Goal: Task Accomplishment & Management: Manage account settings

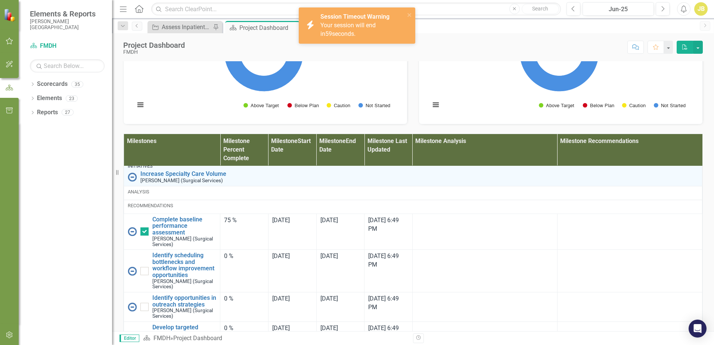
scroll to position [202, 0]
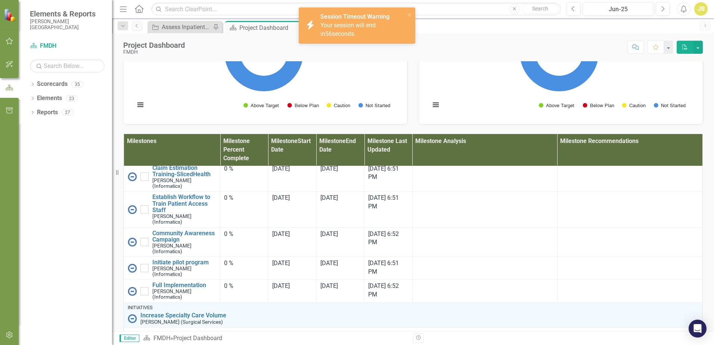
click at [476, 41] on div "Score: N/A Jun-25 Completed Comment Favorite PDF" at bounding box center [445, 47] width 514 height 13
click at [408, 12] on icon "close" at bounding box center [409, 15] width 5 height 6
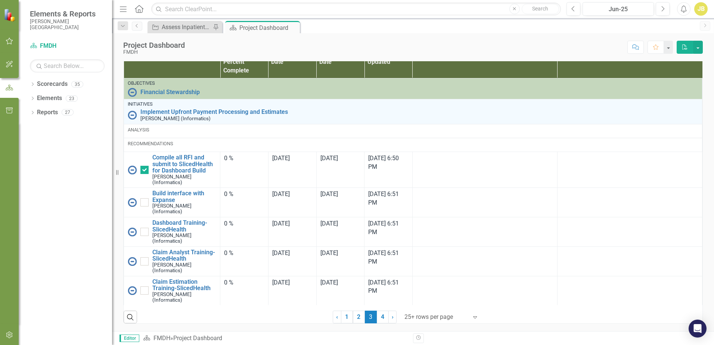
scroll to position [496, 0]
click at [183, 29] on div "Assess Inpatient Volumes and Identify Outpatient Offsets" at bounding box center [186, 26] width 49 height 9
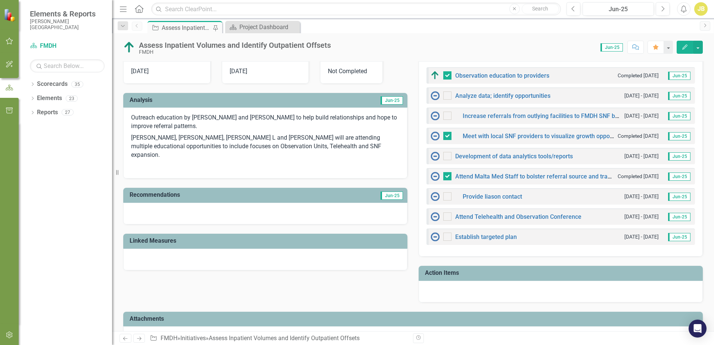
scroll to position [224, 0]
click at [502, 176] on link "Attend Malta Med Staff to bolster referral source and transfer process" at bounding box center [549, 175] width 189 height 7
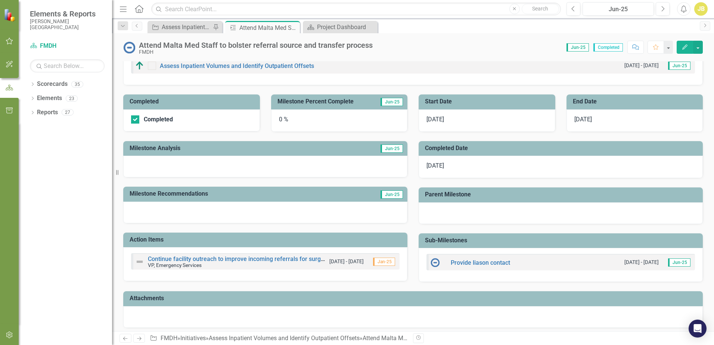
scroll to position [75, 0]
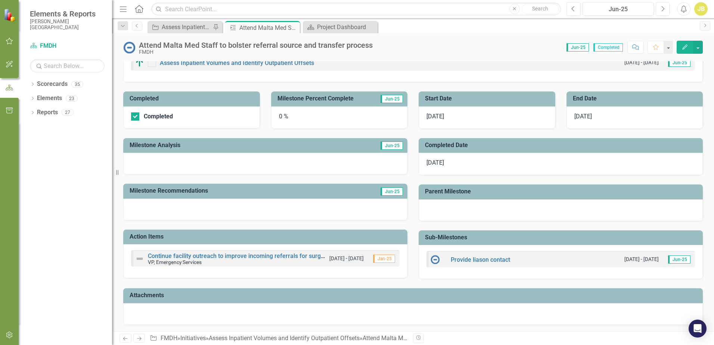
click at [499, 208] on div at bounding box center [560, 210] width 284 height 22
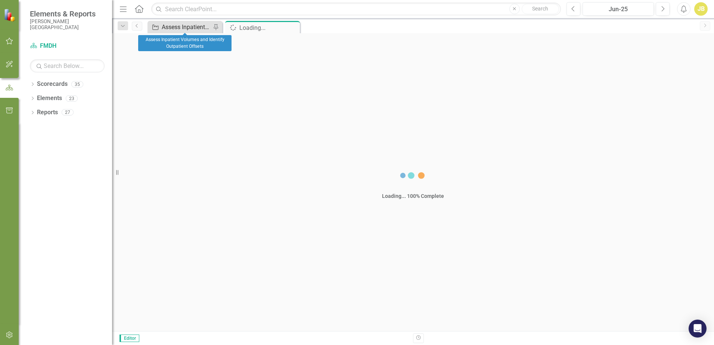
click at [177, 31] on div "Assess Inpatient Volumes and Identify Outpatient Offsets" at bounding box center [186, 26] width 49 height 9
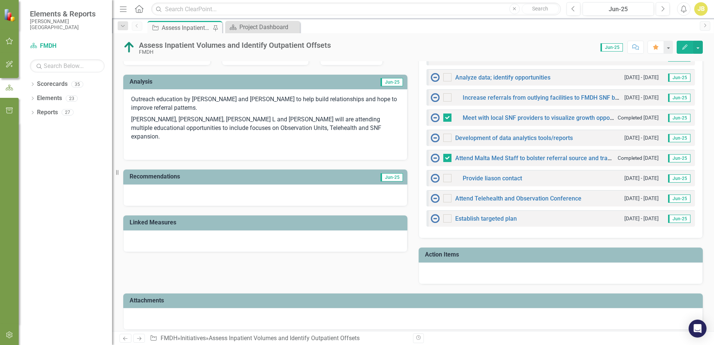
scroll to position [187, 0]
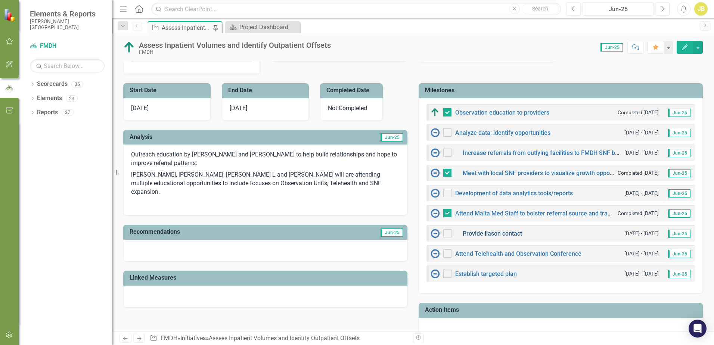
click at [476, 233] on link "Provide liason contact" at bounding box center [491, 233] width 59 height 7
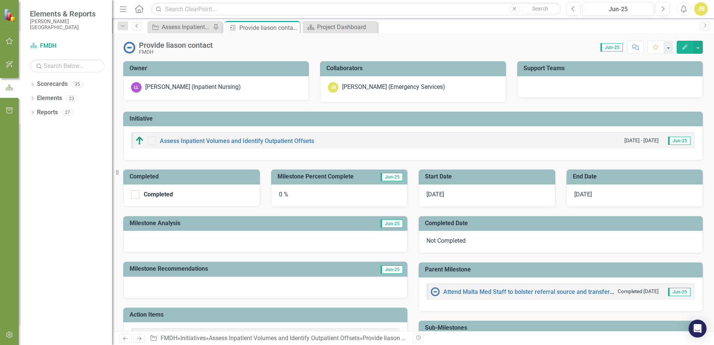
click at [137, 27] on icon "Previous" at bounding box center [137, 26] width 6 height 4
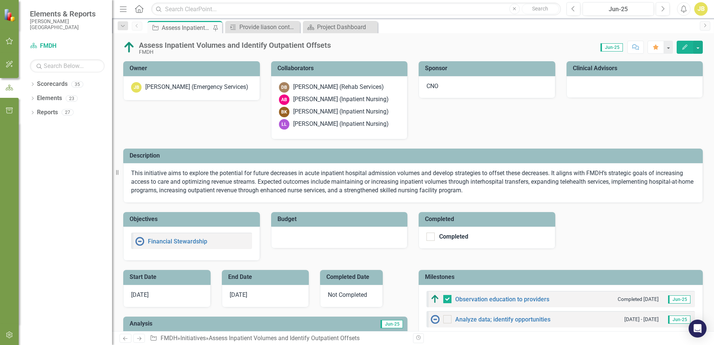
click at [187, 28] on div "Assess Inpatient Volumes and Identify Outpatient Offsets" at bounding box center [186, 27] width 49 height 9
click at [294, 25] on icon "Close" at bounding box center [292, 27] width 7 height 6
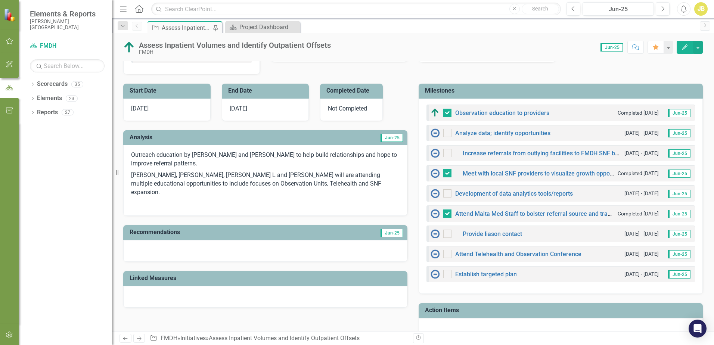
scroll to position [187, 0]
click at [490, 151] on link "Increase referrals from outlying facilities to FMDH SNF by 20%" at bounding box center [546, 152] width 168 height 7
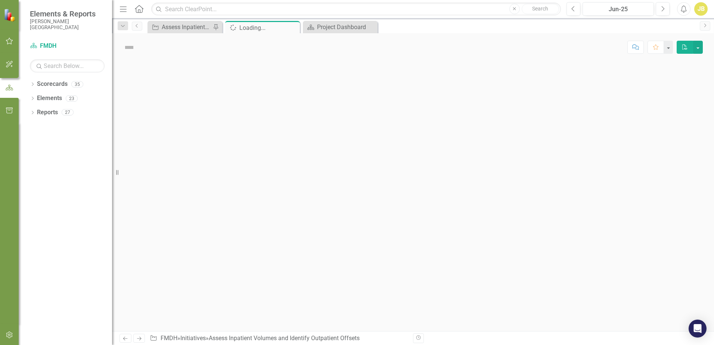
click at [490, 151] on div at bounding box center [413, 196] width 602 height 270
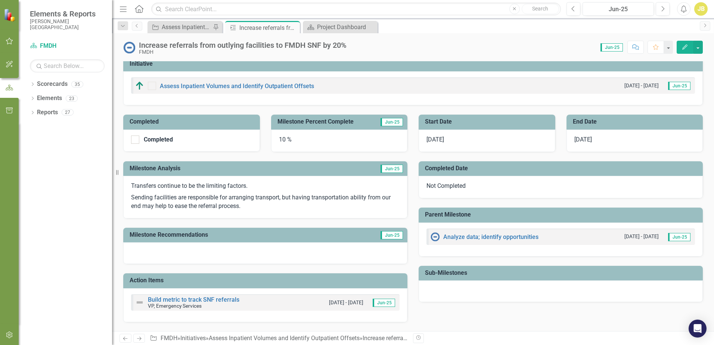
scroll to position [75, 0]
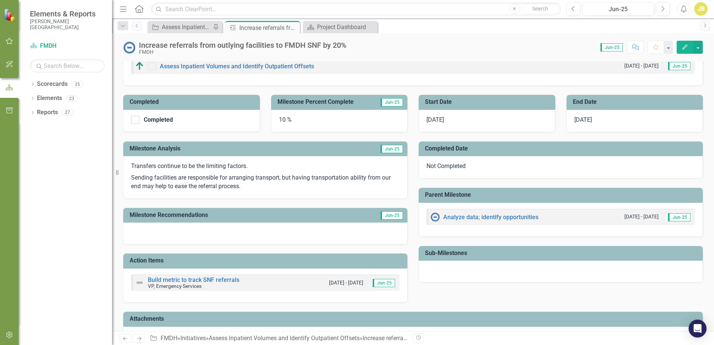
click at [159, 166] on p "Transfers continue to be the limiting factors." at bounding box center [265, 167] width 268 height 10
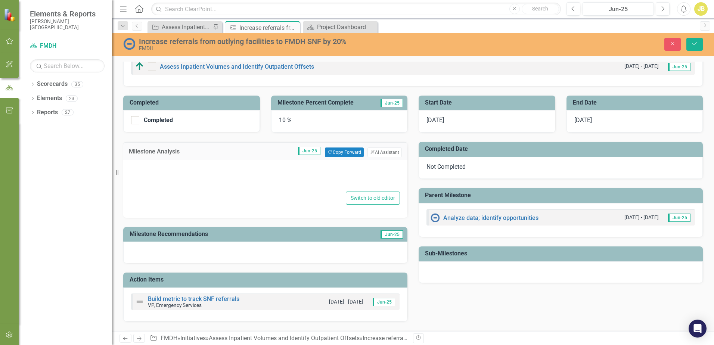
type textarea "<p>Transfers continue to be the limiting factors.&nbsp;</p> <p>Sending faciliti…"
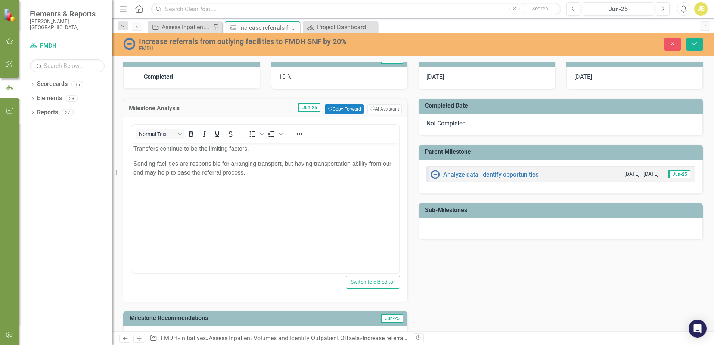
scroll to position [0, 0]
click at [158, 149] on p "Transfers continue to be the limiting factors." at bounding box center [265, 148] width 264 height 9
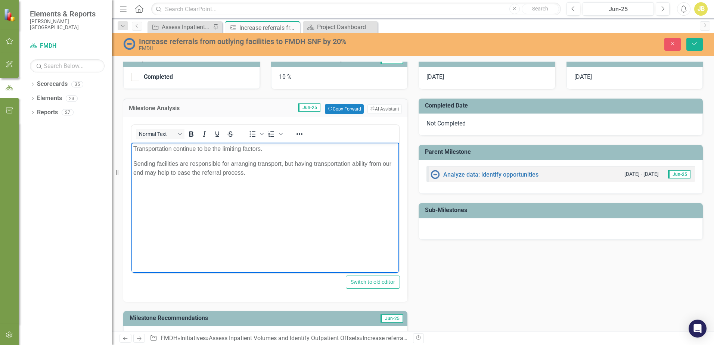
click at [260, 148] on p "Transportation continue to be the limiting factors." at bounding box center [265, 148] width 264 height 9
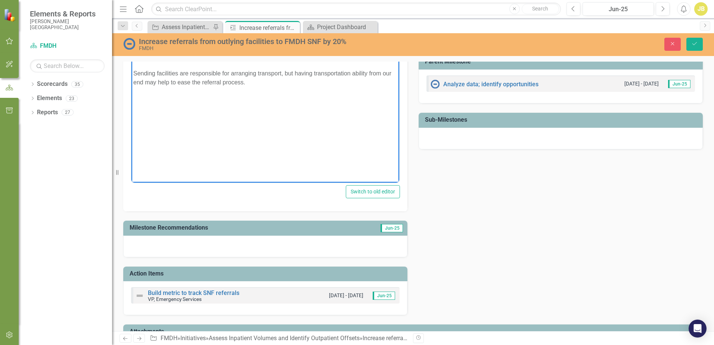
scroll to position [245, 0]
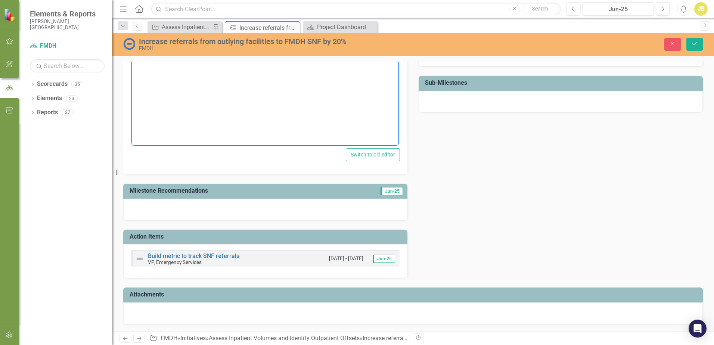
click at [244, 207] on div at bounding box center [265, 210] width 284 height 22
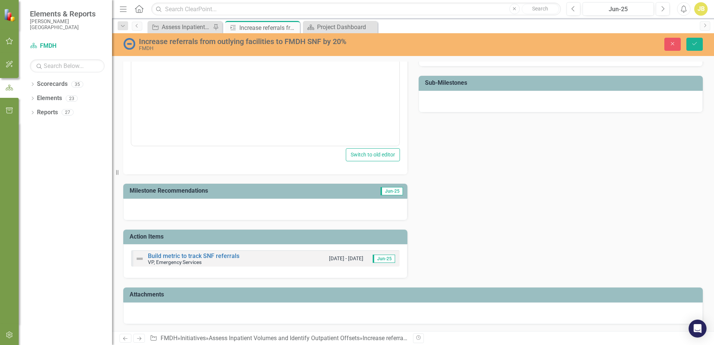
click at [244, 207] on div at bounding box center [265, 210] width 284 height 22
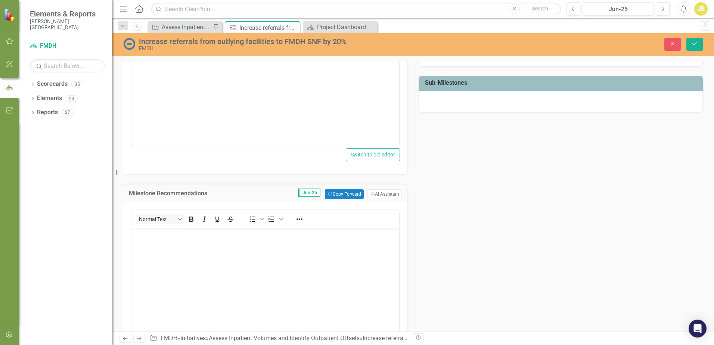
scroll to position [0, 0]
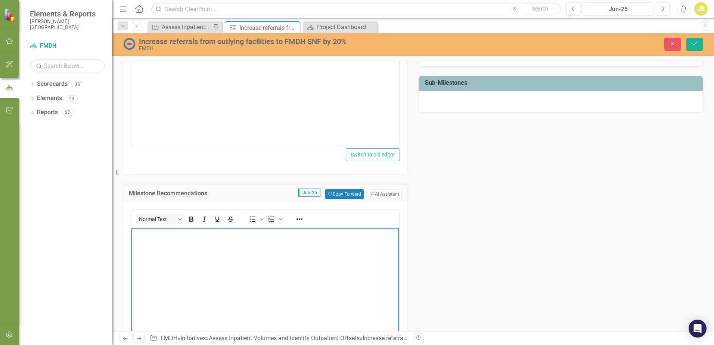
click at [247, 261] on body "Rich Text Area. Press ALT-0 for help." at bounding box center [265, 284] width 268 height 112
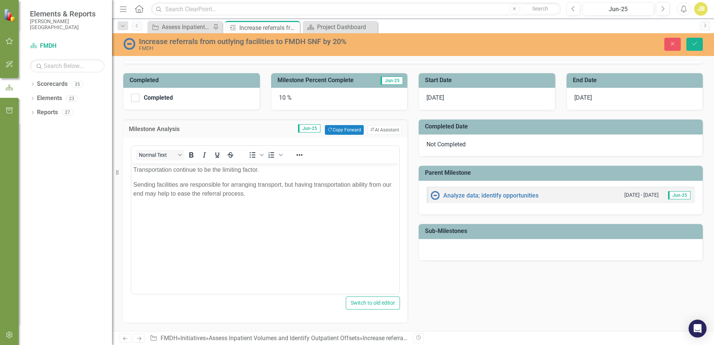
scroll to position [96, 0]
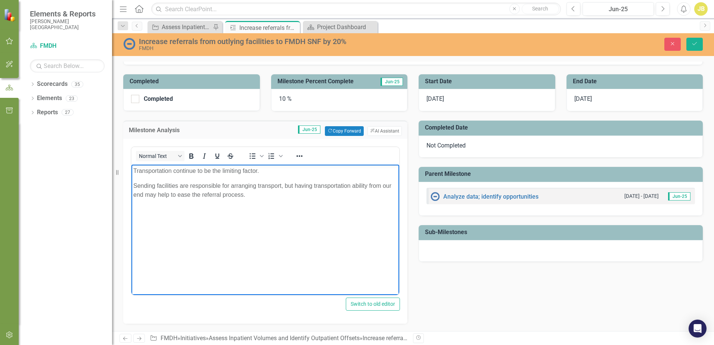
drag, startPoint x: 251, startPoint y: 196, endPoint x: 281, endPoint y: 187, distance: 30.9
click at [281, 187] on p "Sending facilities are responsible for arranging transport, but having transpor…" at bounding box center [265, 190] width 264 height 18
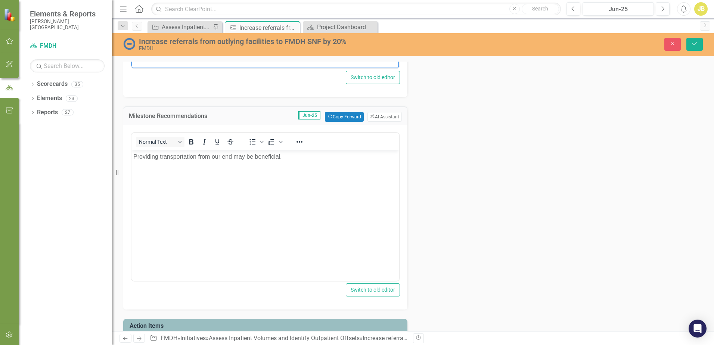
scroll to position [225, 0]
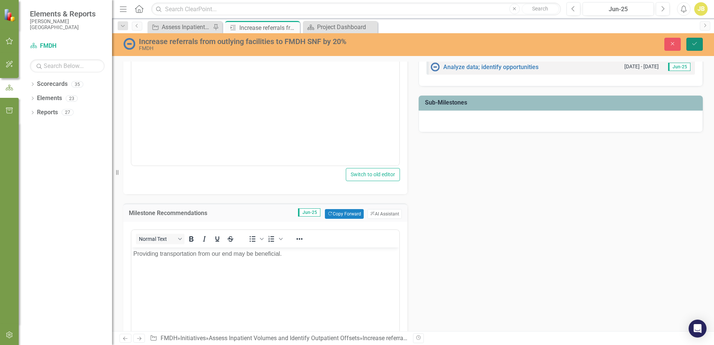
click at [701, 43] on button "Save" at bounding box center [694, 44] width 16 height 13
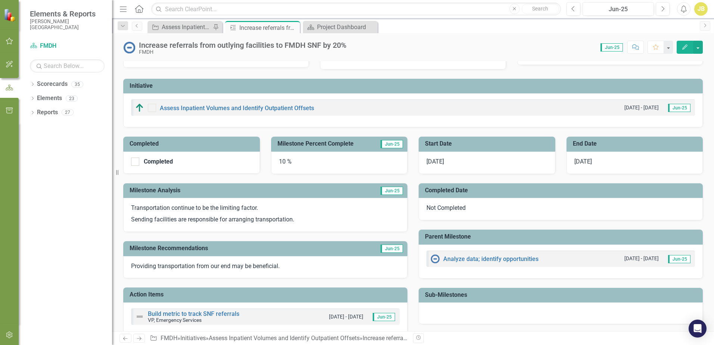
scroll to position [0, 0]
